Goal: Transaction & Acquisition: Purchase product/service

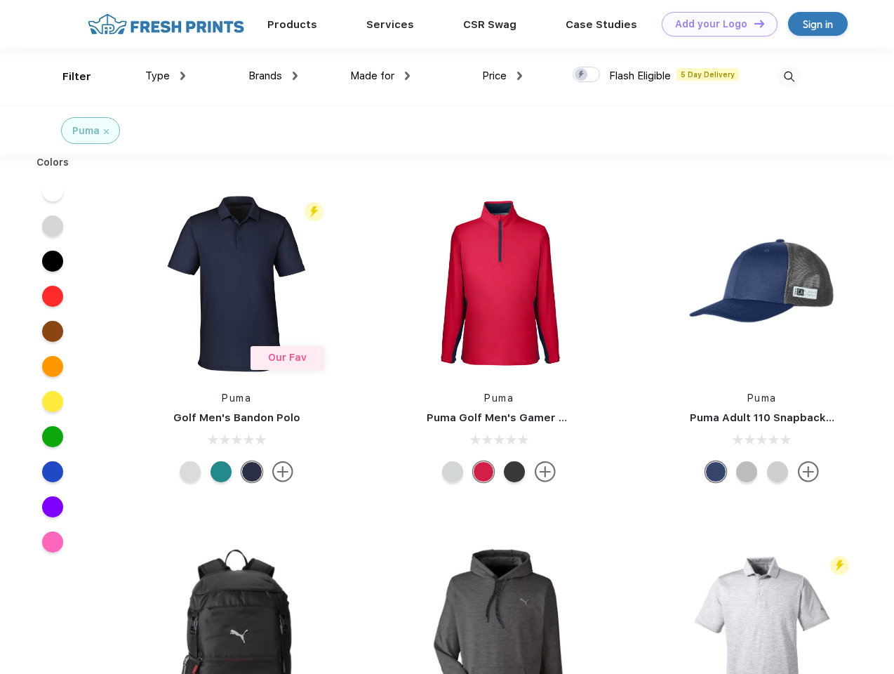
click at [714, 24] on link "Add your Logo Design Tool" at bounding box center [720, 24] width 116 height 25
click at [0, 0] on div "Design Tool" at bounding box center [0, 0] width 0 height 0
click at [753, 23] on link "Add your Logo Design Tool" at bounding box center [720, 24] width 116 height 25
click at [67, 76] on div "Filter" at bounding box center [76, 77] width 29 height 16
click at [166, 76] on span "Type" at bounding box center [157, 75] width 25 height 13
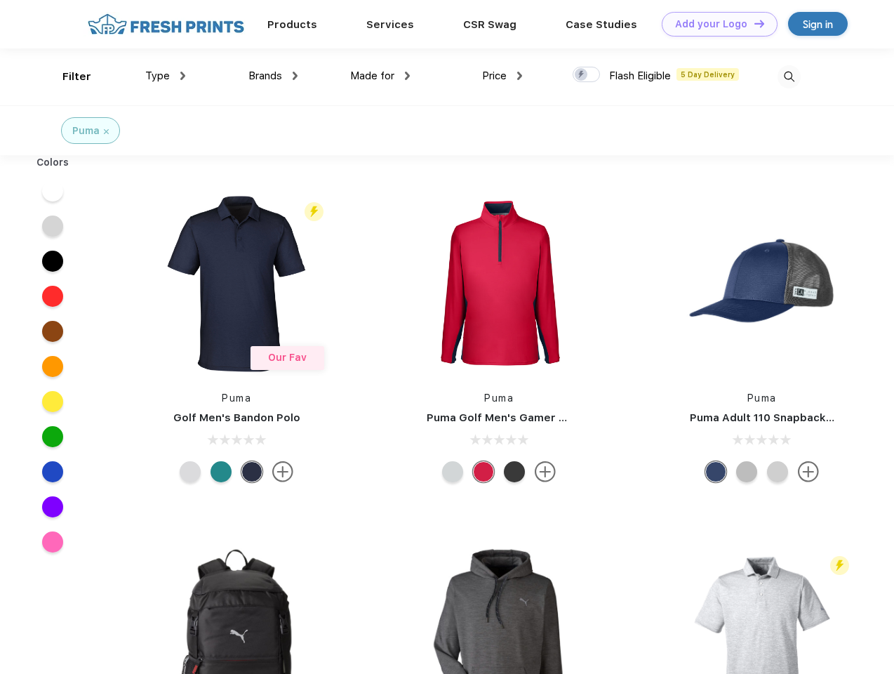
click at [273, 76] on span "Brands" at bounding box center [265, 75] width 34 height 13
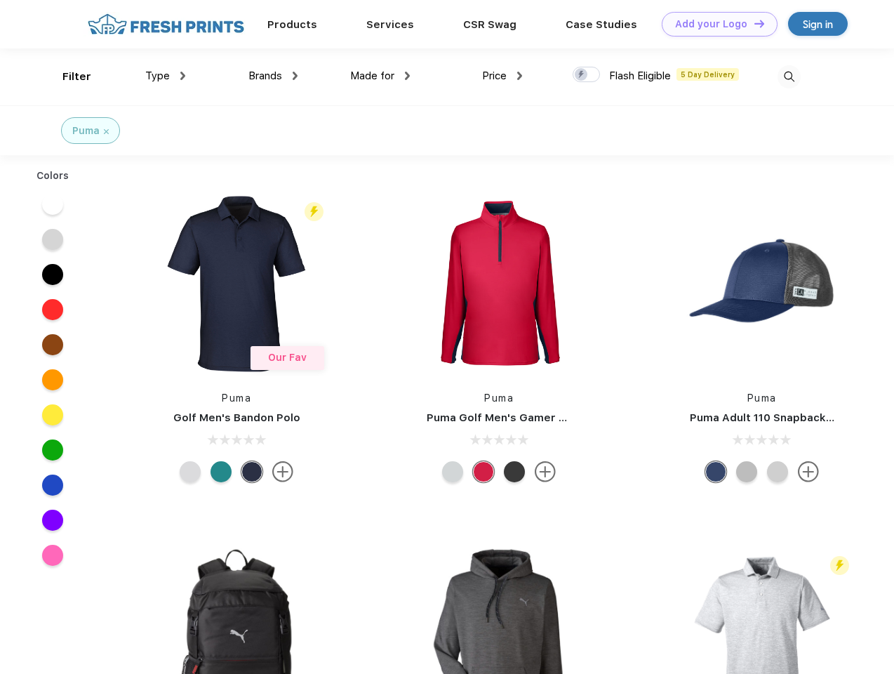
click at [380, 76] on span "Made for" at bounding box center [372, 75] width 44 height 13
click at [502, 76] on span "Price" at bounding box center [494, 75] width 25 height 13
click at [587, 75] on div at bounding box center [586, 74] width 27 height 15
click at [582, 75] on input "checkbox" at bounding box center [577, 70] width 9 height 9
click at [789, 76] on img at bounding box center [789, 76] width 23 height 23
